Goal: Check status: Check status

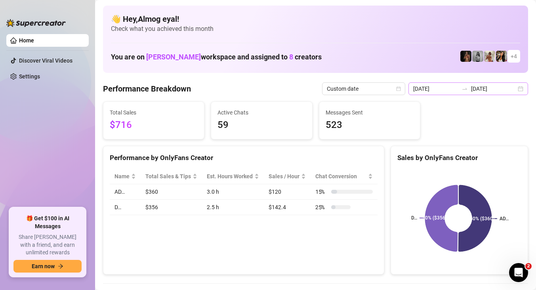
drag, startPoint x: 0, startPoint y: 0, endPoint x: 462, endPoint y: 86, distance: 469.6
click at [462, 86] on div at bounding box center [464, 89] width 13 height 6
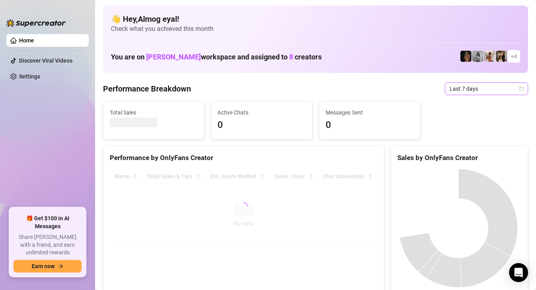
click at [449, 91] on span "Last 7 days" at bounding box center [486, 89] width 74 height 12
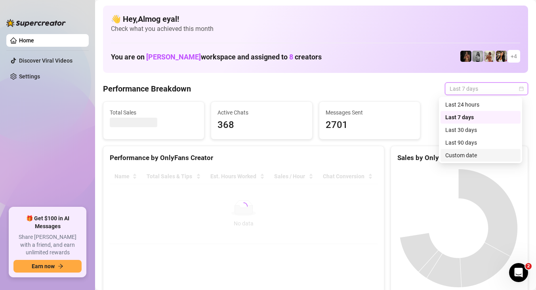
click at [465, 152] on div "Custom date" at bounding box center [480, 155] width 70 height 9
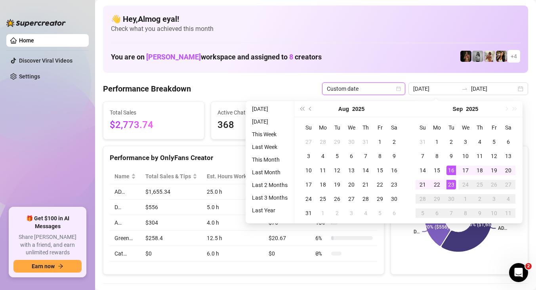
type input "[DATE]"
click at [452, 183] on div "23" at bounding box center [451, 185] width 10 height 10
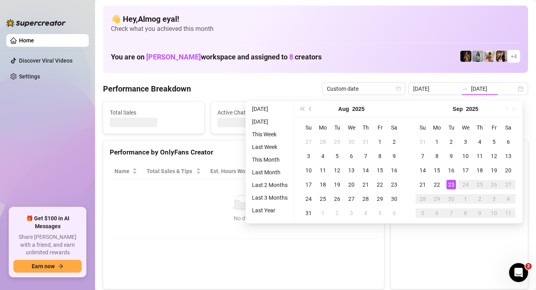
type input "[DATE]"
